Goal: Check status: Check status

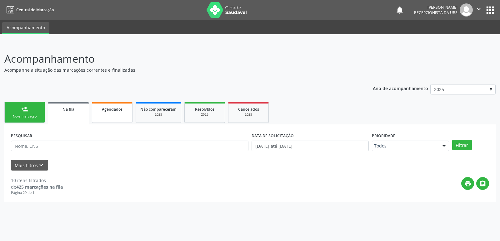
click at [117, 112] on div "Agendados" at bounding box center [112, 109] width 31 height 7
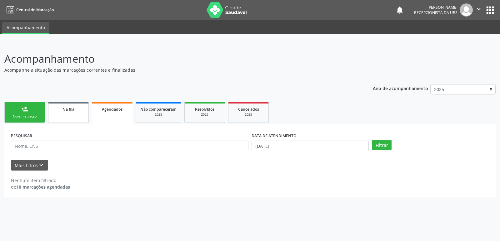
click at [73, 106] on div "Na fila" at bounding box center [68, 109] width 31 height 7
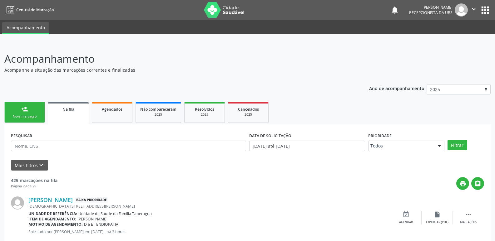
click at [14, 115] on div "Nova marcação" at bounding box center [24, 116] width 31 height 5
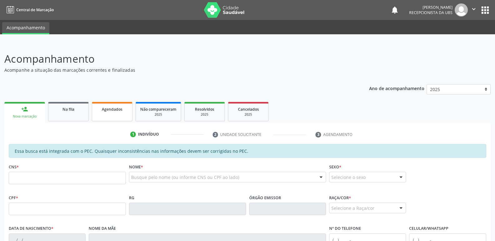
click at [108, 105] on link "Agendados" at bounding box center [112, 111] width 41 height 19
select select "8"
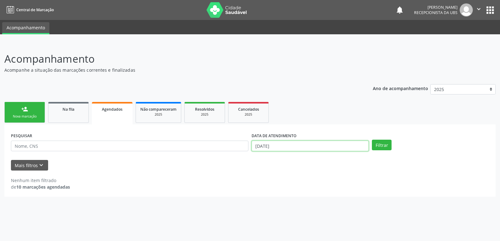
click at [298, 149] on input "[DATE]" at bounding box center [309, 146] width 117 height 11
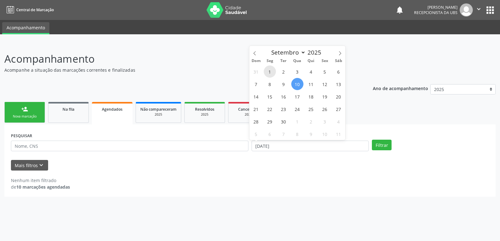
click at [267, 74] on span "1" at bounding box center [270, 72] width 12 height 12
type input "[DATE]"
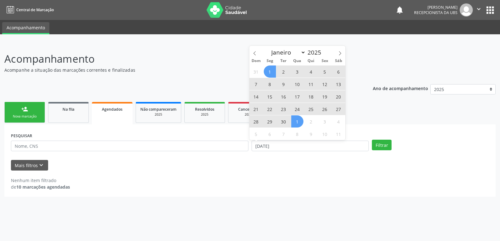
click at [291, 123] on span "1" at bounding box center [297, 122] width 12 height 12
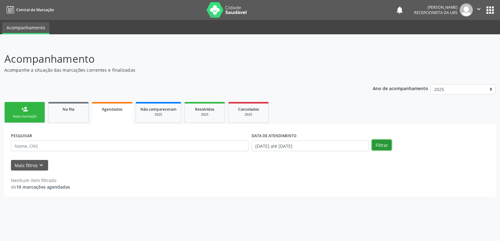
click at [380, 145] on button "Filtrar" at bounding box center [382, 145] width 20 height 11
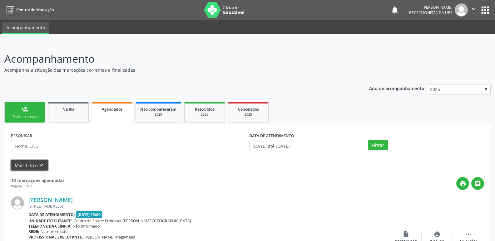
click at [22, 162] on button "Mais filtros keyboard_arrow_down" at bounding box center [29, 165] width 37 height 11
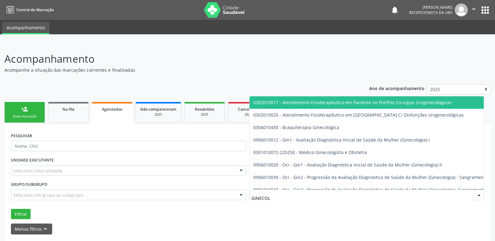
type input "GINECOLO"
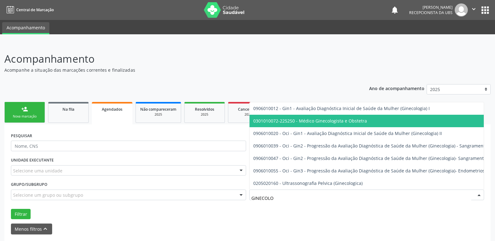
click at [372, 117] on span "0301010072-225250 - Médico Ginecologista e Obstetra" at bounding box center [427, 121] width 354 height 12
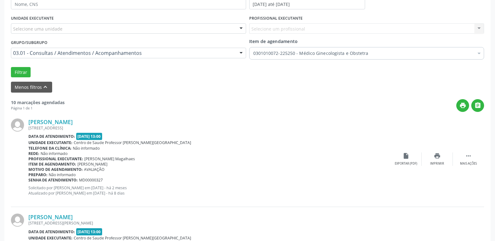
scroll to position [144, 0]
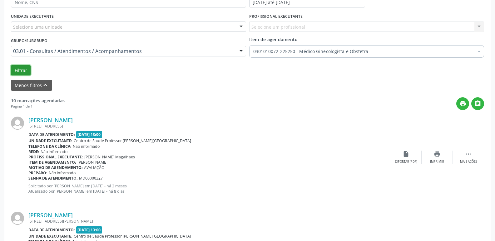
click at [18, 67] on button "Filtrar" at bounding box center [21, 70] width 20 height 11
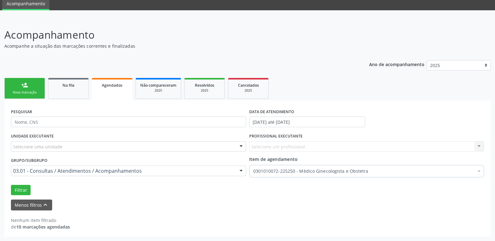
scroll to position [24, 0]
click at [25, 193] on button "Filtrar" at bounding box center [21, 190] width 20 height 11
click at [54, 88] on div "Na fila" at bounding box center [68, 85] width 31 height 7
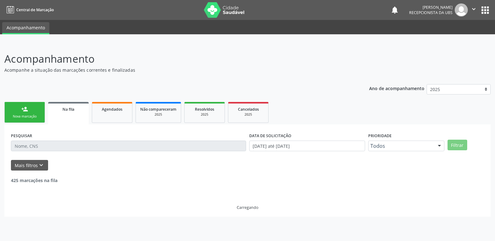
scroll to position [0, 0]
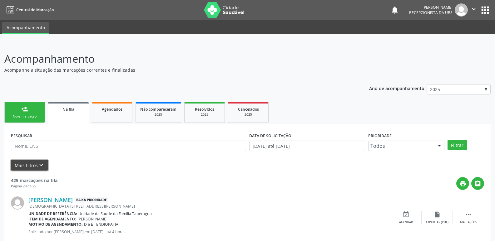
click at [40, 161] on button "Mais filtros keyboard_arrow_down" at bounding box center [29, 165] width 37 height 11
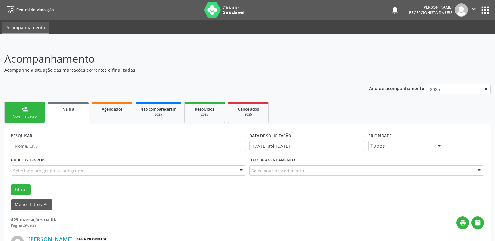
click at [278, 167] on div "Selecionar procedimento" at bounding box center [366, 171] width 235 height 11
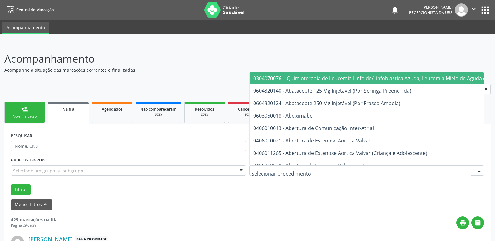
click at [278, 168] on input "text" at bounding box center [361, 174] width 220 height 12
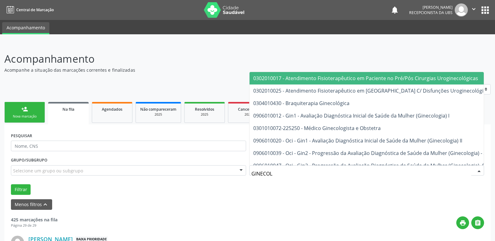
type input "GINECOLO"
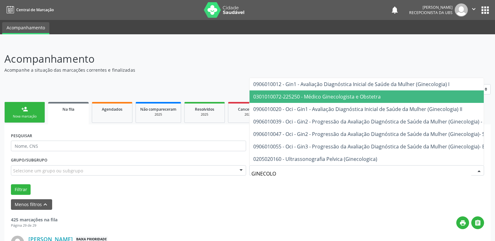
click at [362, 91] on span "0301010072-225250 - Médico Ginecologista e Obstetra" at bounding box center [449, 97] width 398 height 12
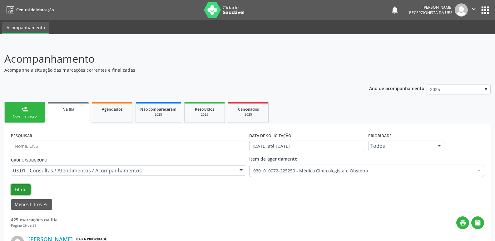
click at [22, 192] on button "Filtrar" at bounding box center [21, 190] width 20 height 11
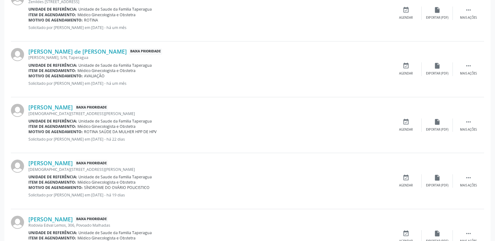
scroll to position [867, 0]
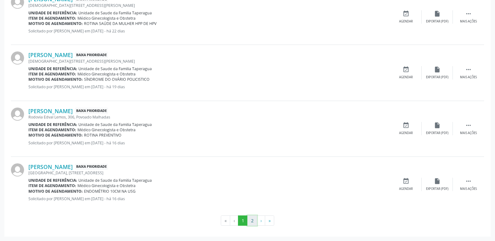
click at [251, 222] on button "2" at bounding box center [252, 221] width 10 height 11
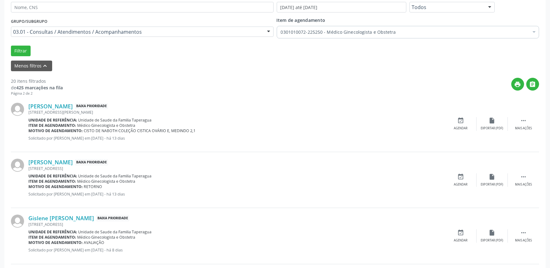
scroll to position [275, 0]
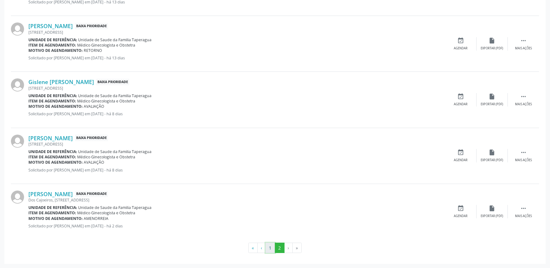
click at [267, 241] on button "1" at bounding box center [271, 248] width 10 height 11
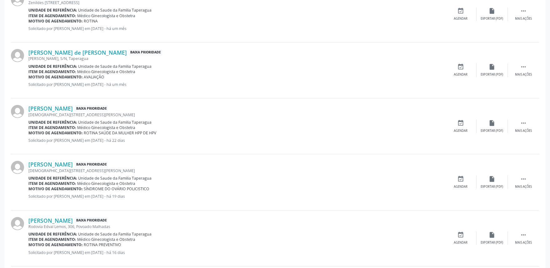
scroll to position [841, 0]
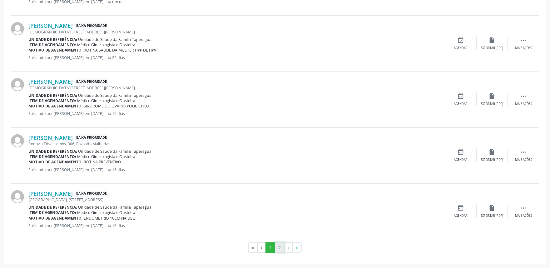
click at [277, 241] on button "2" at bounding box center [280, 247] width 10 height 11
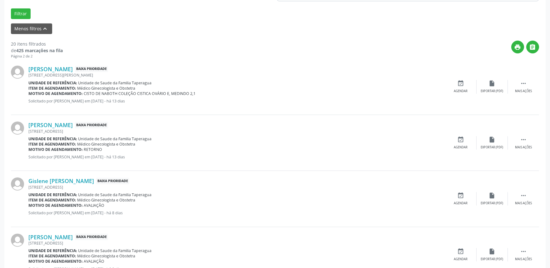
scroll to position [177, 0]
click at [73, 124] on link "[PERSON_NAME]" at bounding box center [50, 124] width 44 height 7
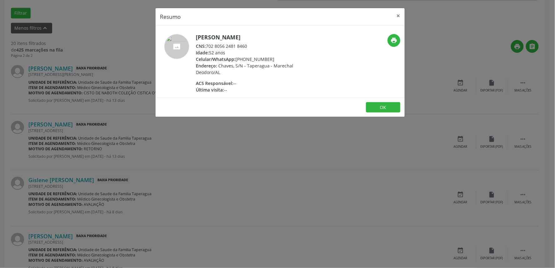
click at [217, 172] on div "Resumo × [PERSON_NAME] CNS: 702 8056 2481 8460 Idade: 52 anos Celular/WhatsApp:…" at bounding box center [277, 134] width 555 height 268
